Goal: Task Accomplishment & Management: Use online tool/utility

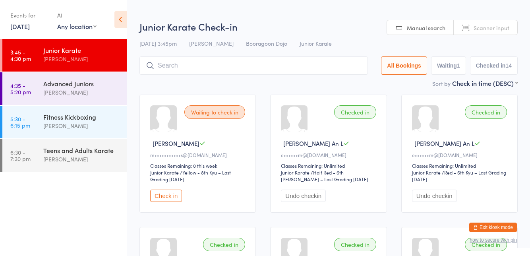
click at [71, 86] on div "Advanced Juniors" at bounding box center [81, 83] width 77 height 9
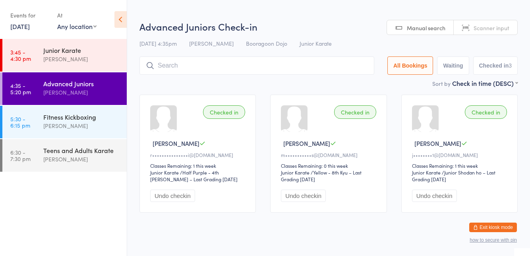
click at [55, 118] on div "Fitness Kickboxing" at bounding box center [81, 116] width 77 height 9
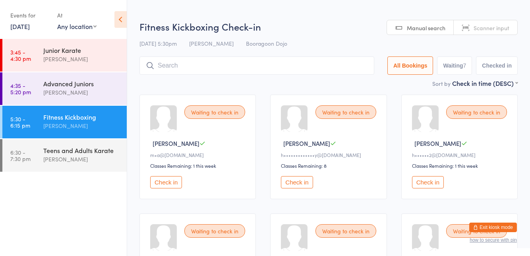
click at [209, 104] on div "Waiting to check in Mia C m•a@cahtarevic.com Classes Remaining: 1 this week Che…" at bounding box center [198, 147] width 116 height 105
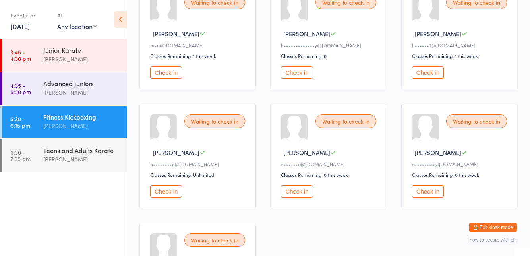
scroll to position [110, 0]
click at [159, 193] on button "Check in" at bounding box center [166, 191] width 32 height 12
click at [430, 191] on button "Check in" at bounding box center [428, 191] width 32 height 12
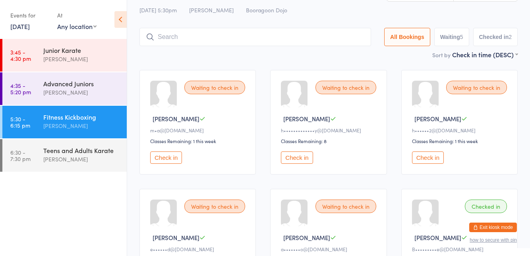
scroll to position [0, 0]
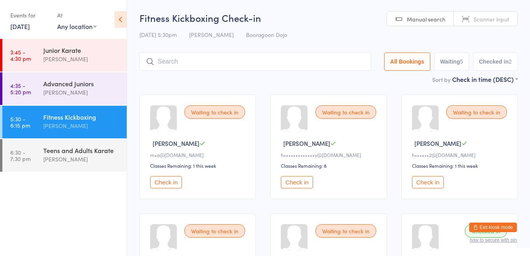
click at [336, 229] on div "Waiting to check in" at bounding box center [346, 231] width 61 height 14
click at [356, 235] on div "Waiting to check in" at bounding box center [346, 231] width 61 height 14
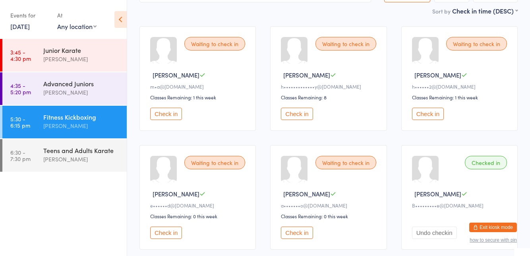
scroll to position [69, 0]
click at [297, 230] on button "Check in" at bounding box center [297, 232] width 32 height 12
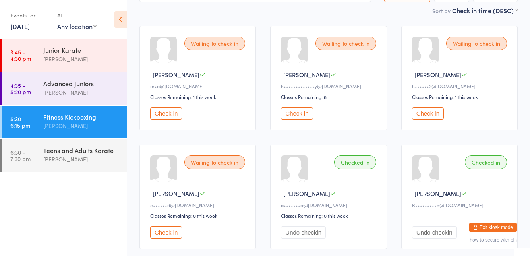
click at [301, 114] on button "Check in" at bounding box center [297, 113] width 32 height 12
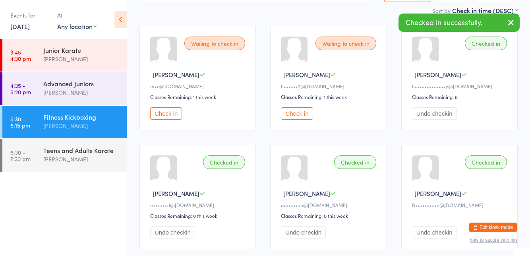
click at [437, 114] on button "Undo checkin" at bounding box center [434, 113] width 45 height 12
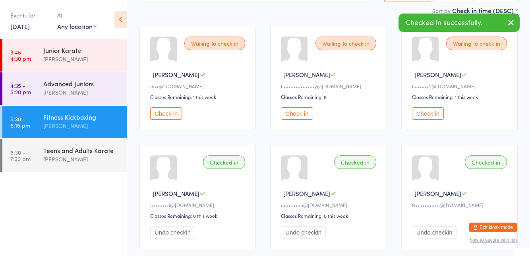
click at [439, 115] on button "Check in" at bounding box center [428, 113] width 32 height 12
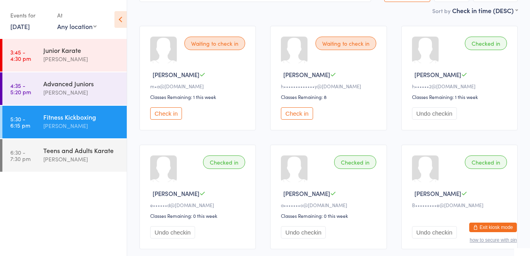
click at [306, 115] on button "Check in" at bounding box center [297, 113] width 32 height 12
click at [70, 158] on div "[PERSON_NAME]" at bounding box center [81, 159] width 77 height 9
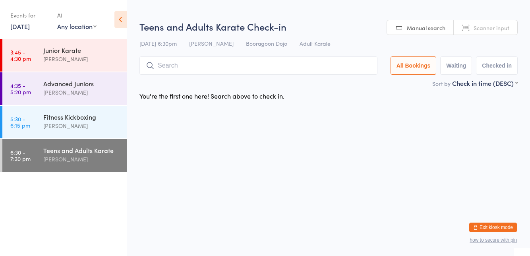
click at [224, 95] on div "You're the first one here! Search above to check in." at bounding box center [212, 95] width 145 height 9
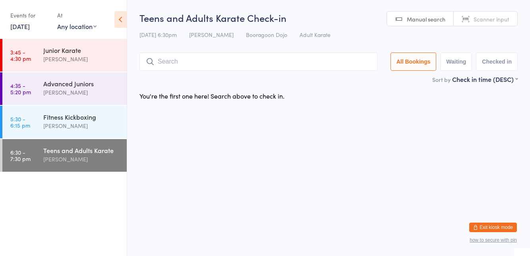
click at [260, 164] on html "You have now entered Kiosk Mode. Members will be able to check themselves in us…" at bounding box center [265, 128] width 530 height 256
click at [166, 53] on input "search" at bounding box center [259, 61] width 238 height 18
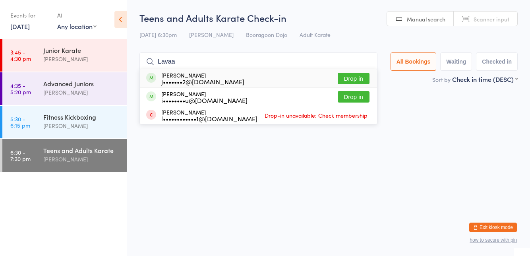
type input "Lavaa"
click at [365, 80] on button "Drop in" at bounding box center [354, 79] width 32 height 12
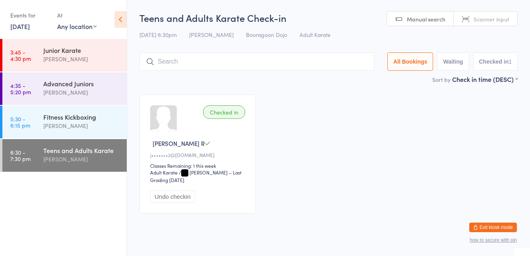
click at [307, 65] on input "search" at bounding box center [257, 61] width 235 height 18
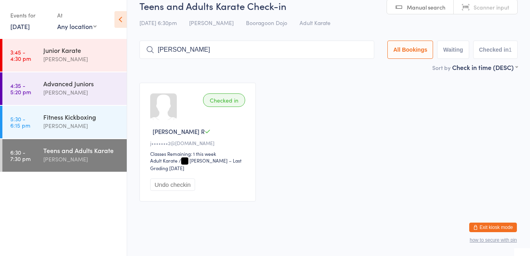
type input "[PERSON_NAME]"
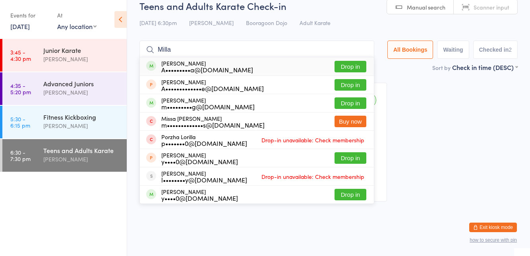
type input "Milla"
click at [354, 68] on button "Drop in" at bounding box center [351, 67] width 32 height 12
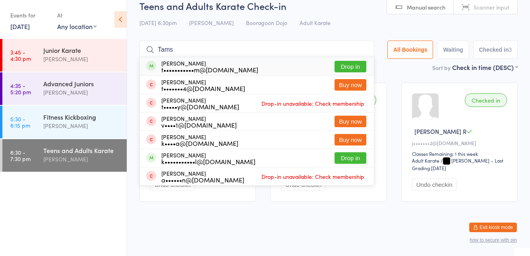
type input "Tams"
click at [356, 67] on button "Drop in" at bounding box center [351, 67] width 32 height 12
